Goal: Task Accomplishment & Management: Use online tool/utility

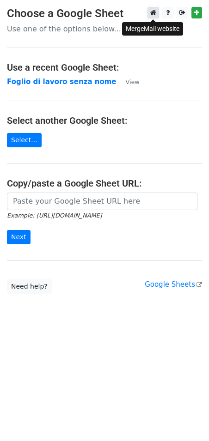
click at [158, 14] on link at bounding box center [153, 13] width 12 height 12
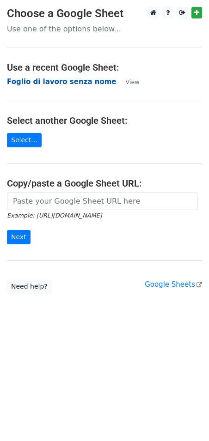
click at [60, 83] on strong "Foglio di lavoro senza nome" at bounding box center [61, 82] width 109 height 8
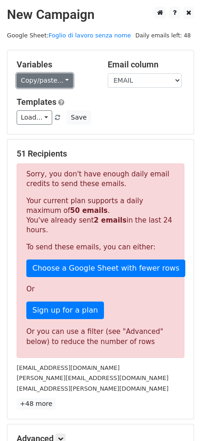
click at [50, 78] on link "Copy/paste..." at bounding box center [45, 80] width 56 height 14
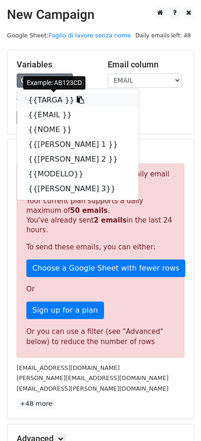
click at [77, 101] on icon at bounding box center [80, 99] width 7 height 7
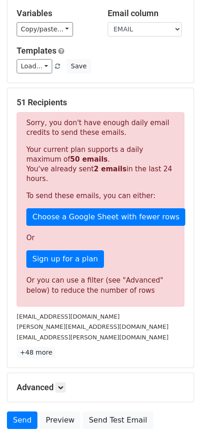
scroll to position [118, 0]
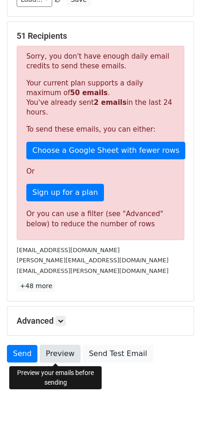
click at [50, 361] on link "Preview" at bounding box center [60, 354] width 41 height 18
